Goal: Find specific page/section: Find specific page/section

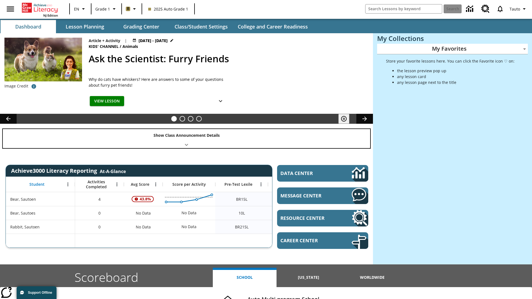
click at [186, 139] on div "Show Class Announcement Details" at bounding box center [186, 138] width 367 height 19
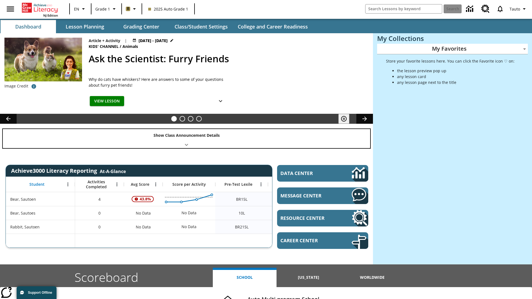
click at [186, 139] on div "Show Class Announcement Details" at bounding box center [186, 138] width 367 height 19
